Goal: Information Seeking & Learning: Learn about a topic

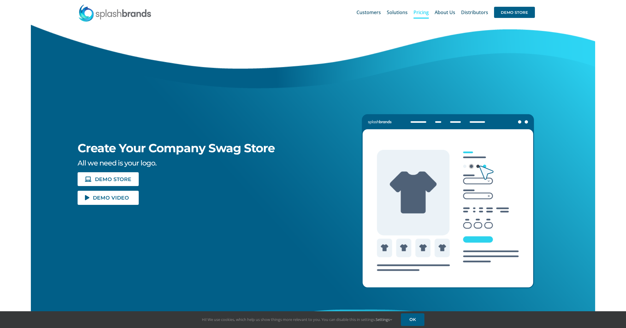
click at [422, 12] on span "Pricing" at bounding box center [421, 12] width 15 height 5
